Goal: Information Seeking & Learning: Understand process/instructions

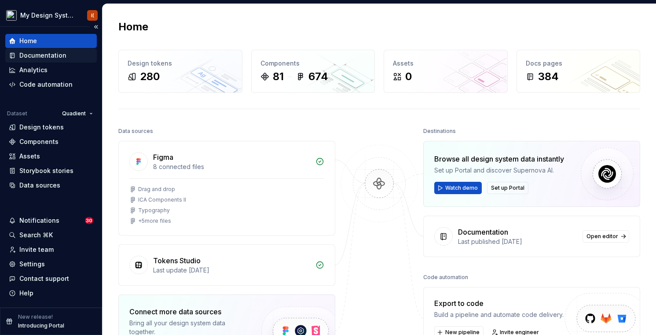
click at [30, 55] on div "Documentation" at bounding box center [42, 55] width 47 height 9
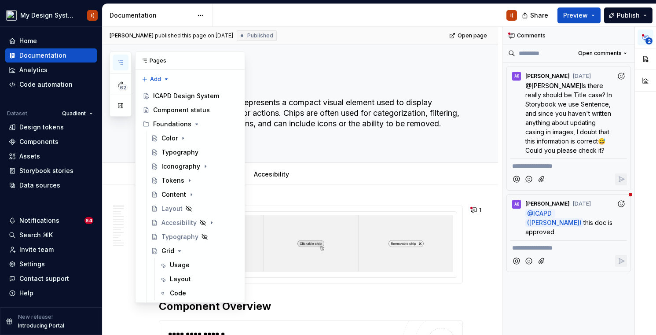
click at [118, 63] on icon "button" at bounding box center [120, 62] width 7 height 7
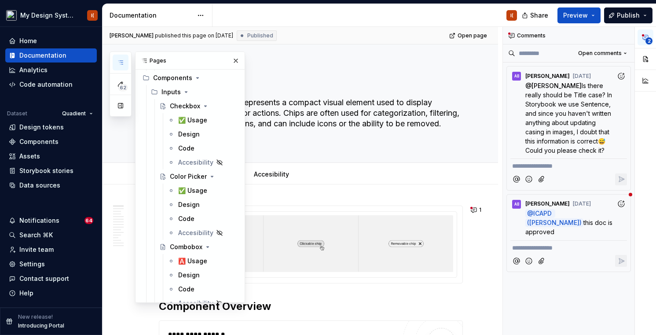
scroll to position [544, 0]
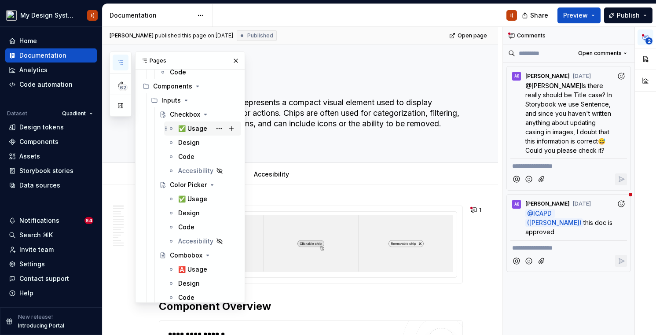
click at [192, 133] on div "✅ Usage" at bounding box center [207, 128] width 59 height 12
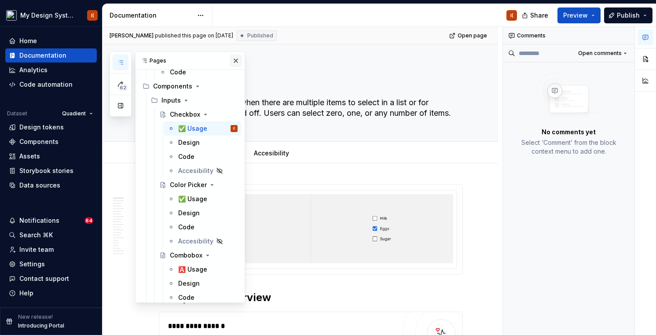
click at [237, 61] on button "button" at bounding box center [236, 61] width 12 height 12
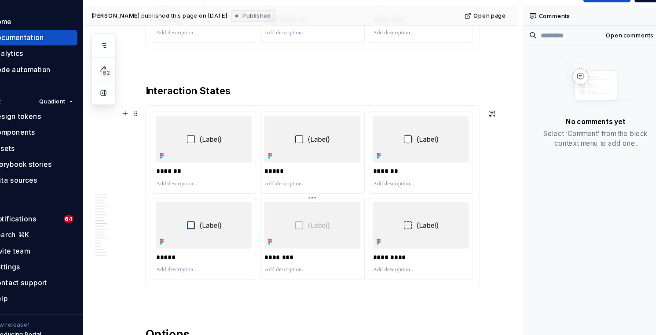
scroll to position [1713, 0]
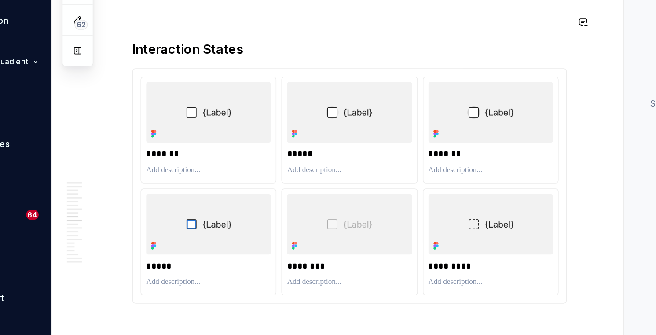
type textarea "*"
